Goal: Navigation & Orientation: Find specific page/section

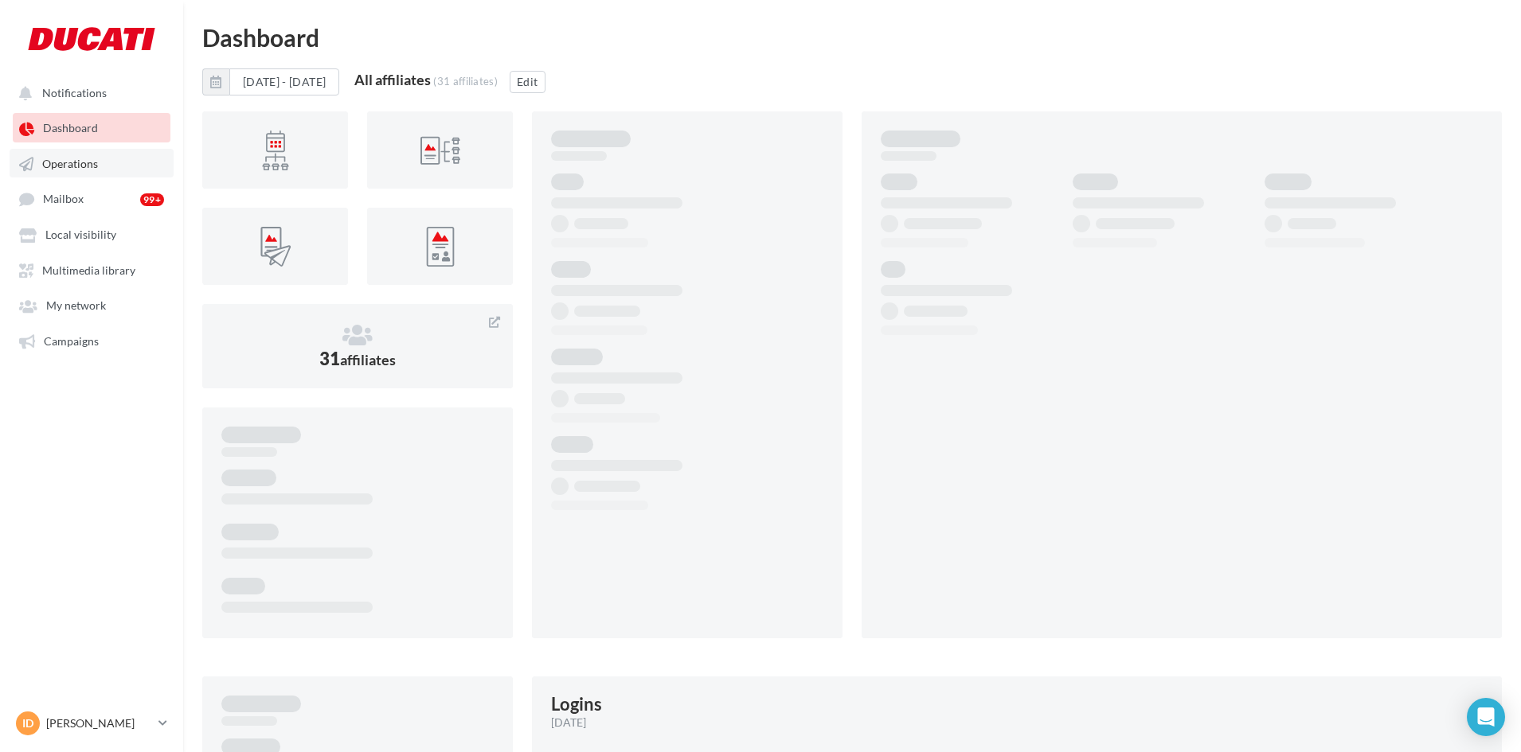
click at [108, 170] on link "Operations" at bounding box center [92, 163] width 164 height 29
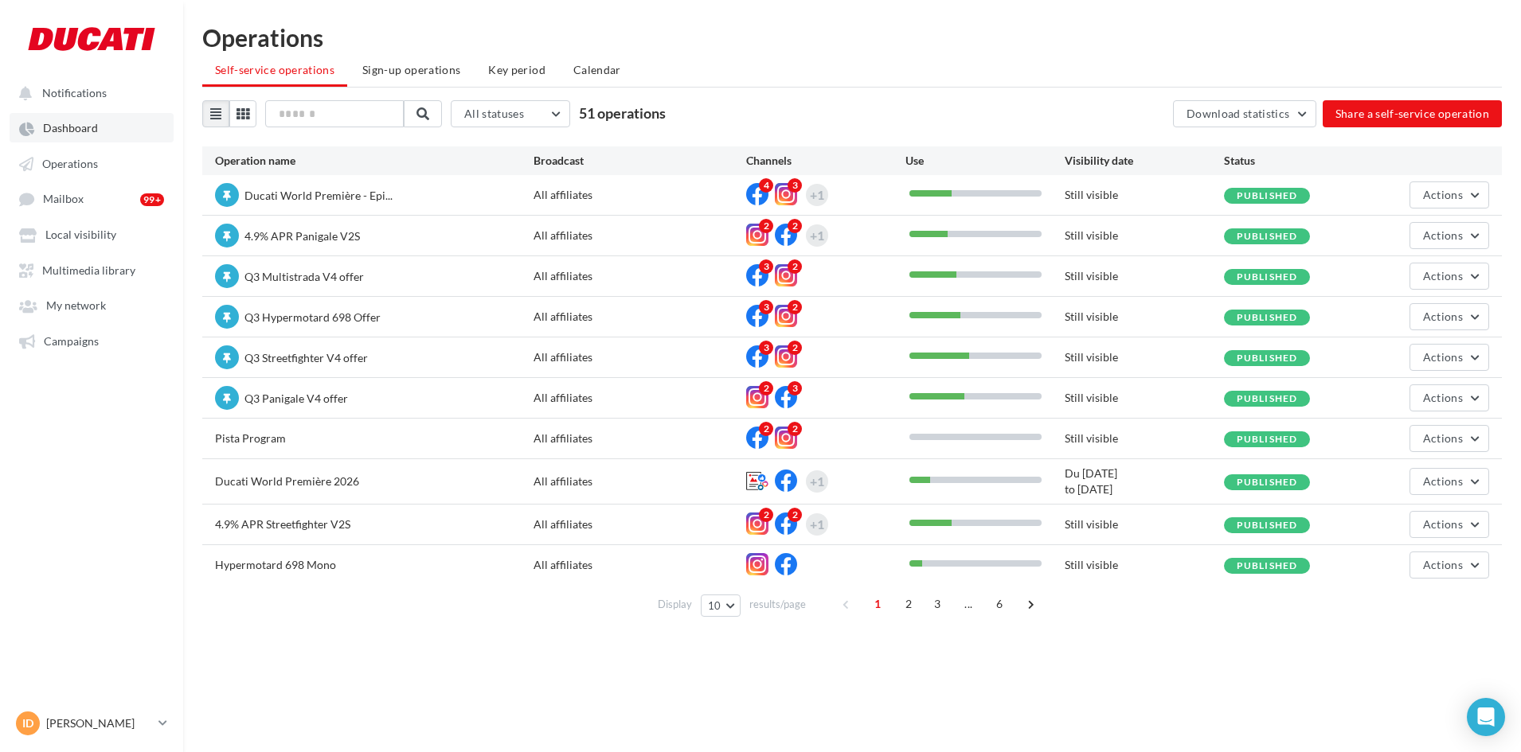
click at [95, 128] on span "Dashboard" at bounding box center [70, 129] width 55 height 14
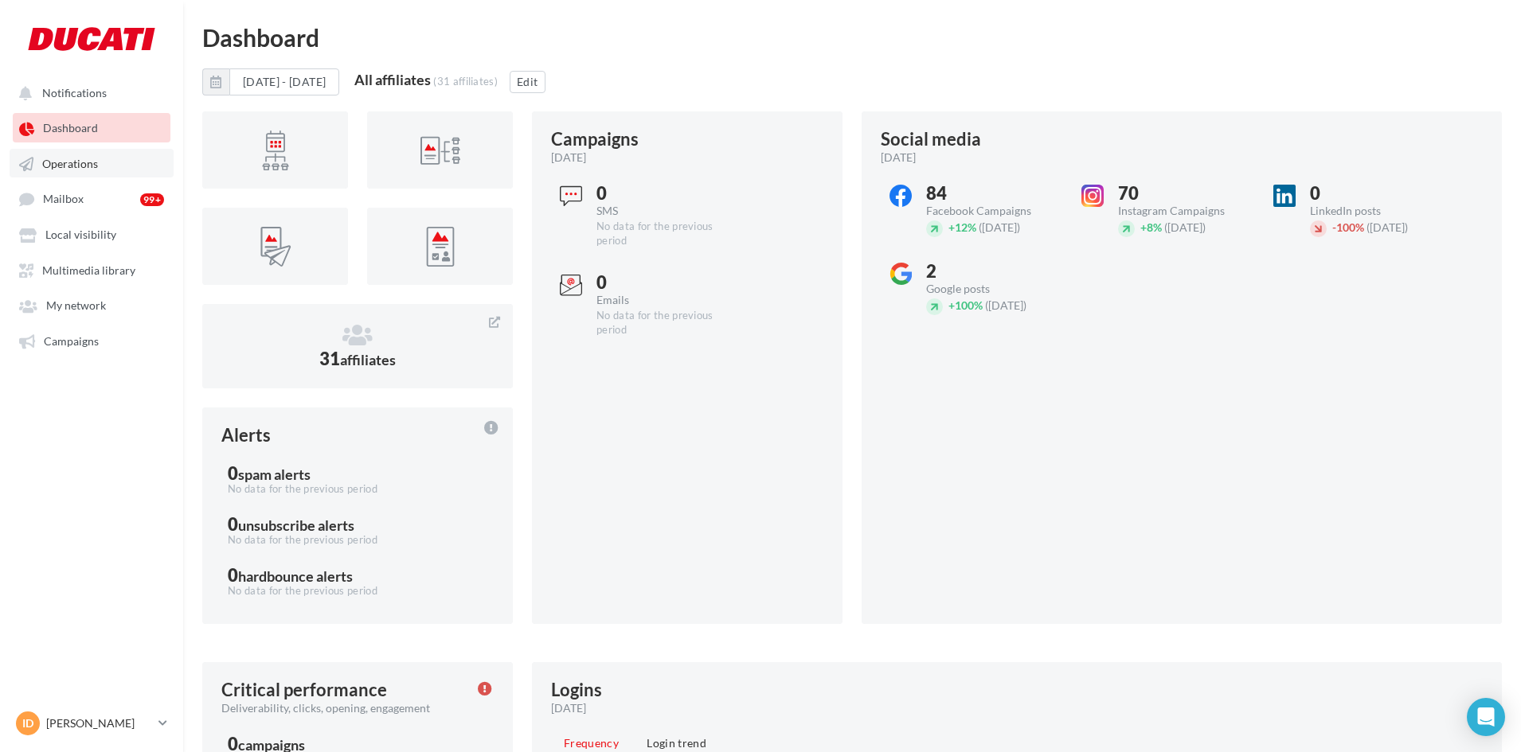
click at [83, 172] on link "Operations" at bounding box center [92, 163] width 164 height 29
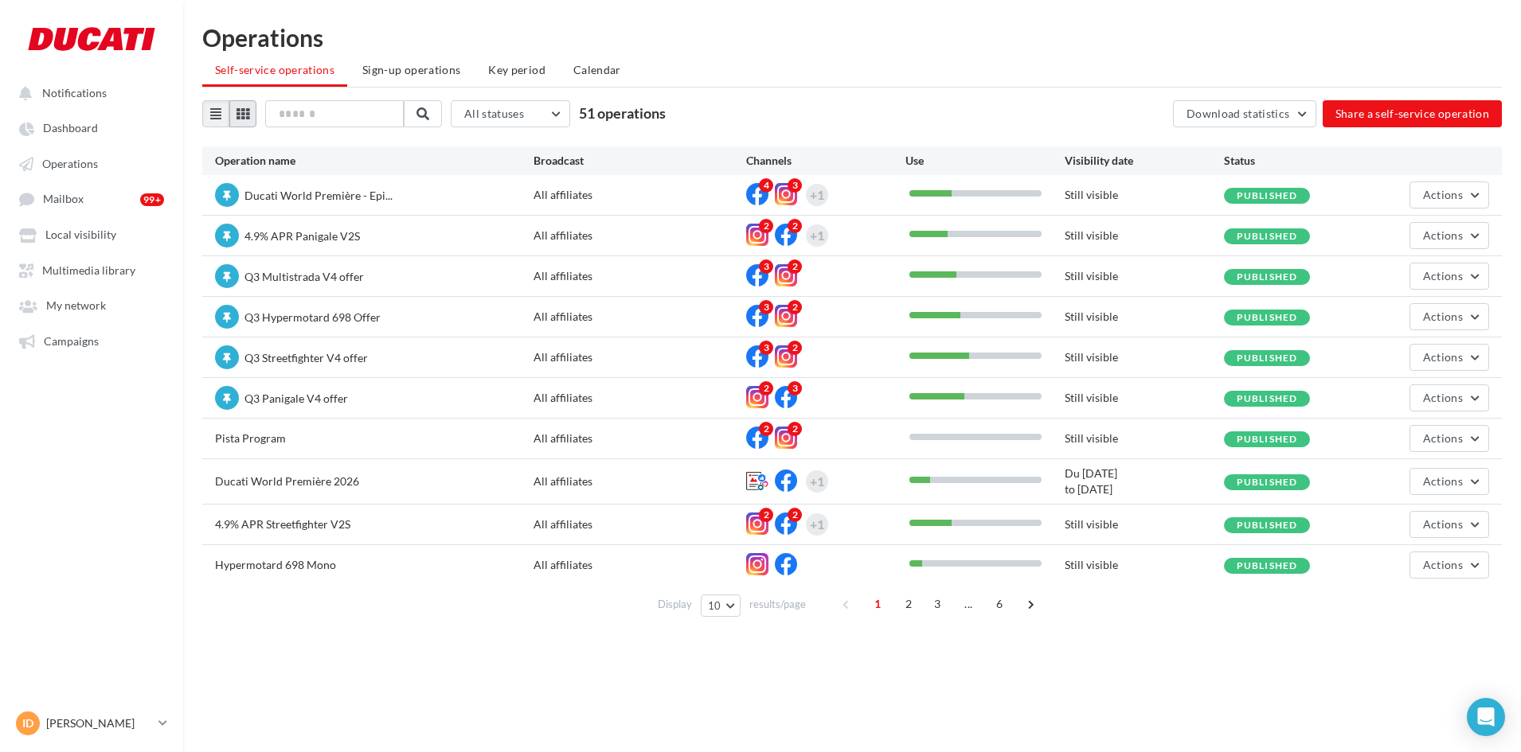
click at [244, 122] on button at bounding box center [242, 113] width 27 height 27
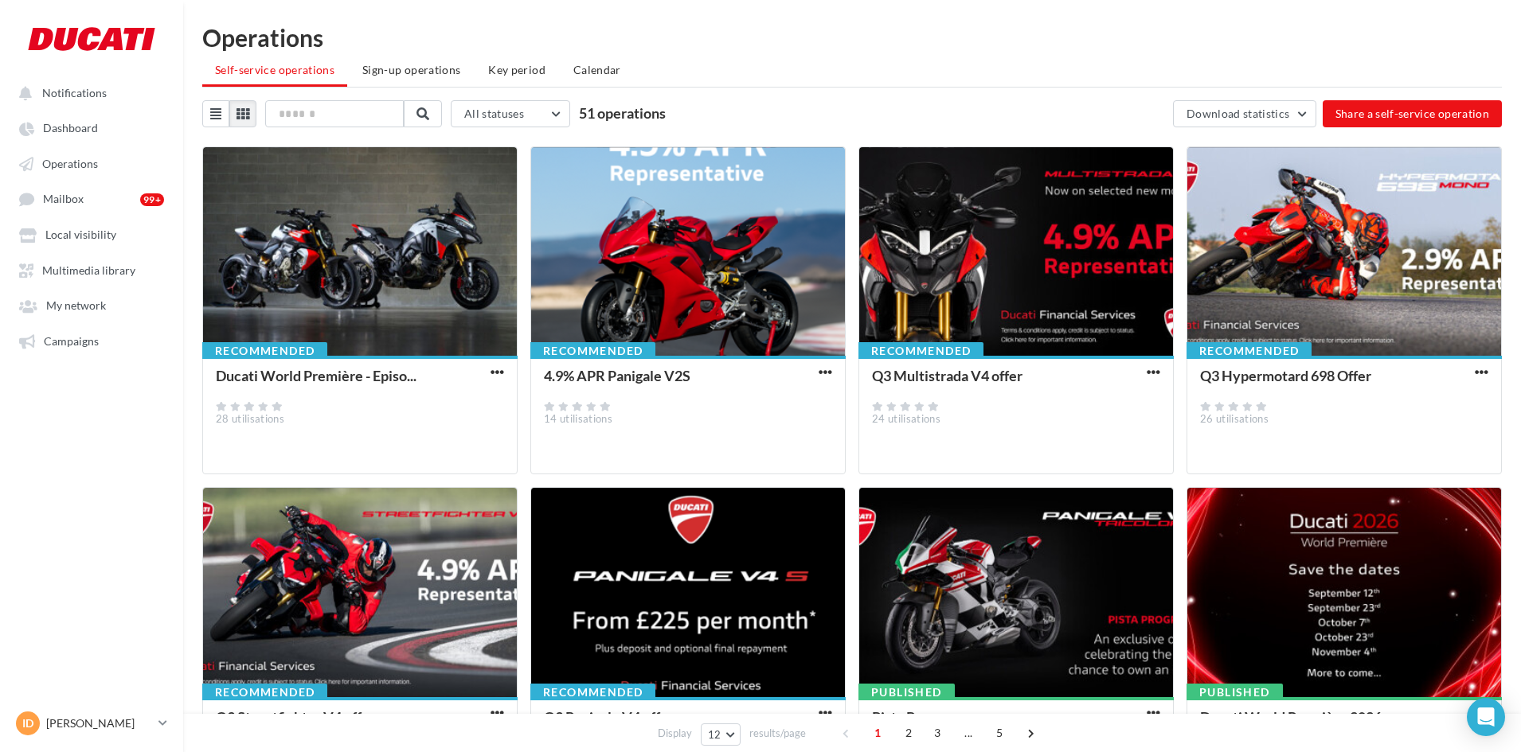
click at [598, 118] on span "51 operations" at bounding box center [622, 113] width 87 height 18
click at [598, 108] on span "51 operations" at bounding box center [622, 113] width 87 height 18
